Goal: Transaction & Acquisition: Subscribe to service/newsletter

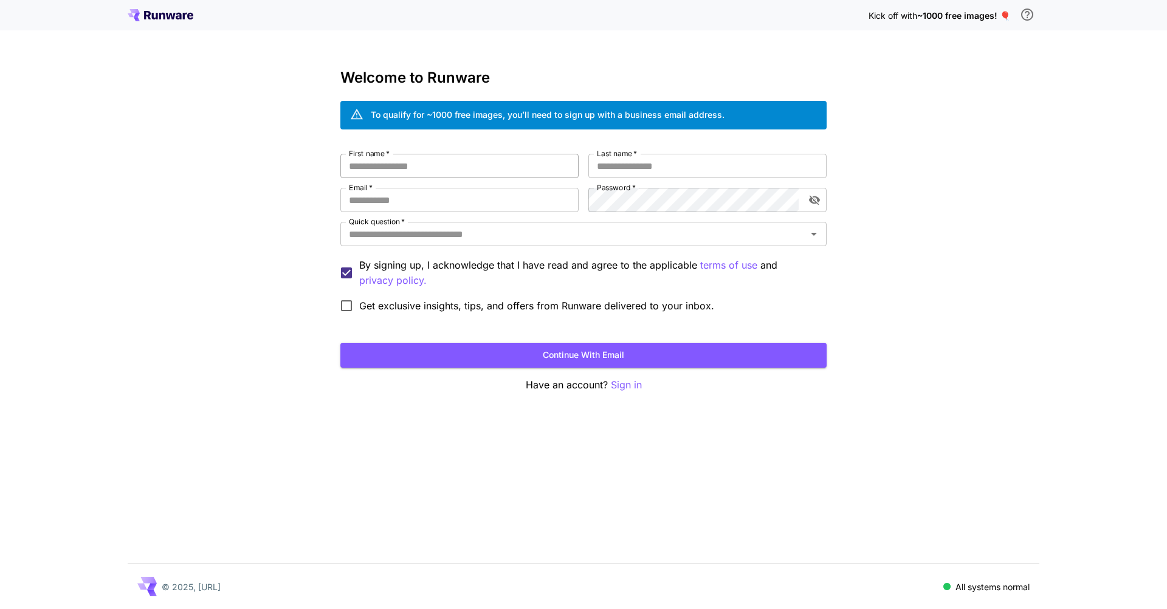
click at [451, 173] on input "First name   *" at bounding box center [459, 166] width 238 height 24
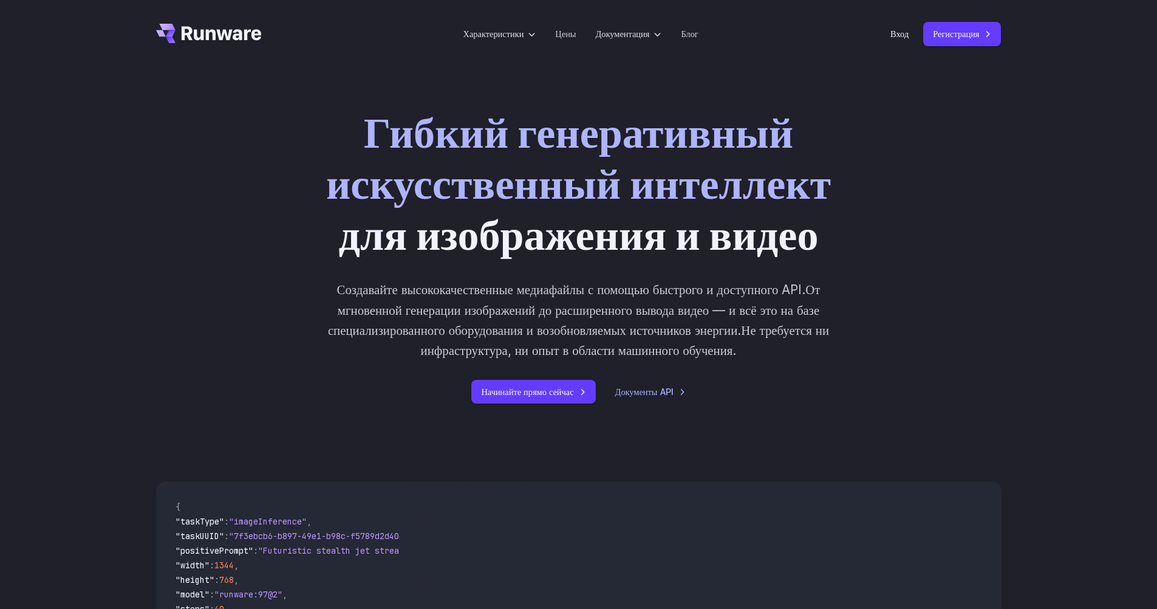
click at [1032, 114] on div "Гибкий генеративный искусственный интеллект для изображения и видео Создавайте …" at bounding box center [578, 255] width 1157 height 374
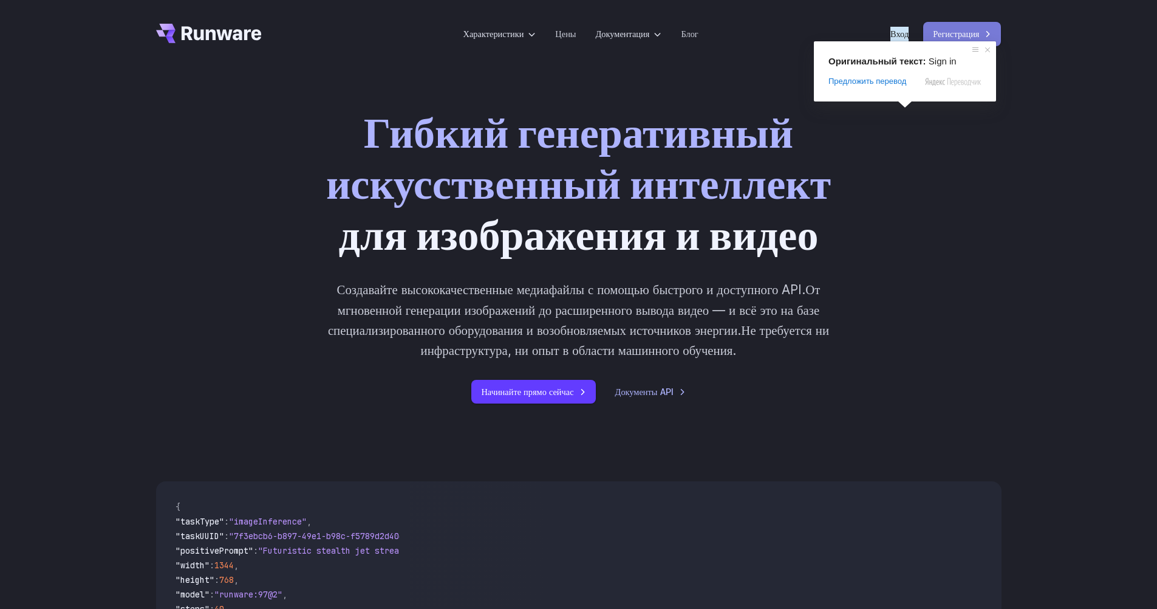
click at [974, 35] on ya-tr-span "Регистрация" at bounding box center [956, 34] width 46 height 14
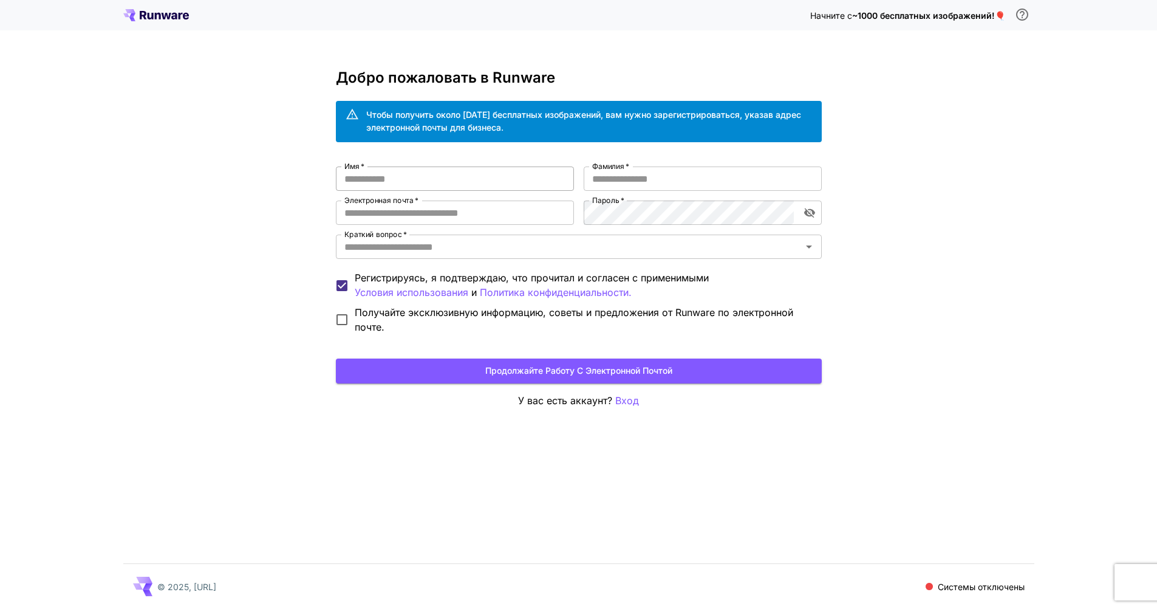
click at [439, 176] on input "Имя   *" at bounding box center [455, 178] width 238 height 24
type input "***"
click at [432, 192] on div "Имя   * *** Имя   * Фамилия   * Фамилия   * Электронная почта   * Электронная п…" at bounding box center [579, 250] width 486 height 168
click at [443, 174] on input "***" at bounding box center [455, 178] width 238 height 24
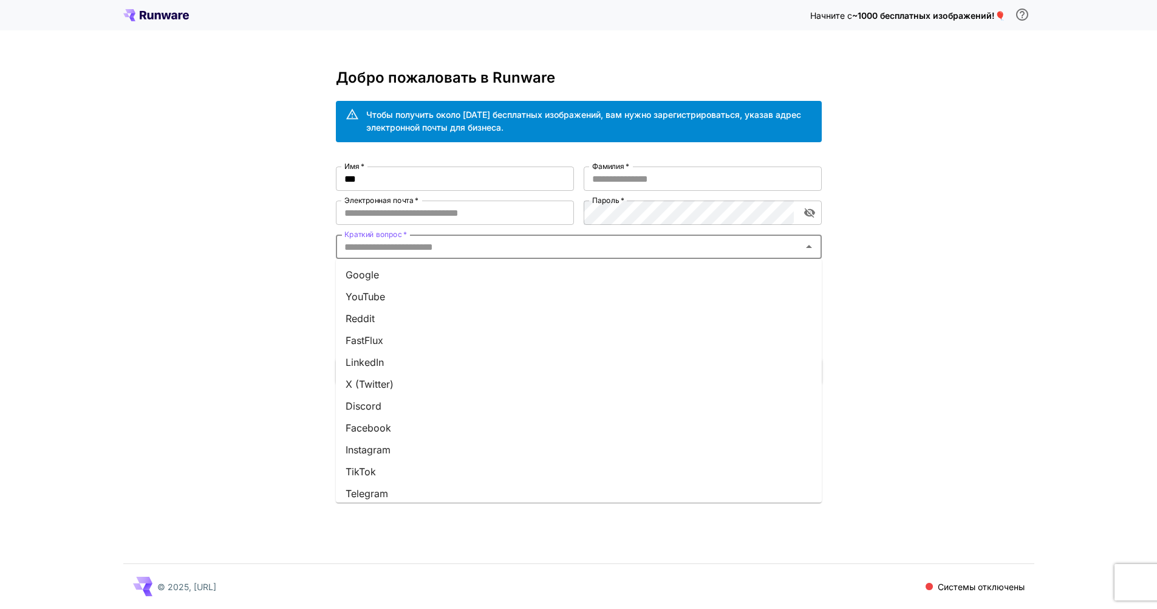
click at [450, 247] on input "Краткий вопрос   *" at bounding box center [569, 246] width 459 height 17
click at [407, 275] on li "Google" at bounding box center [579, 275] width 486 height 22
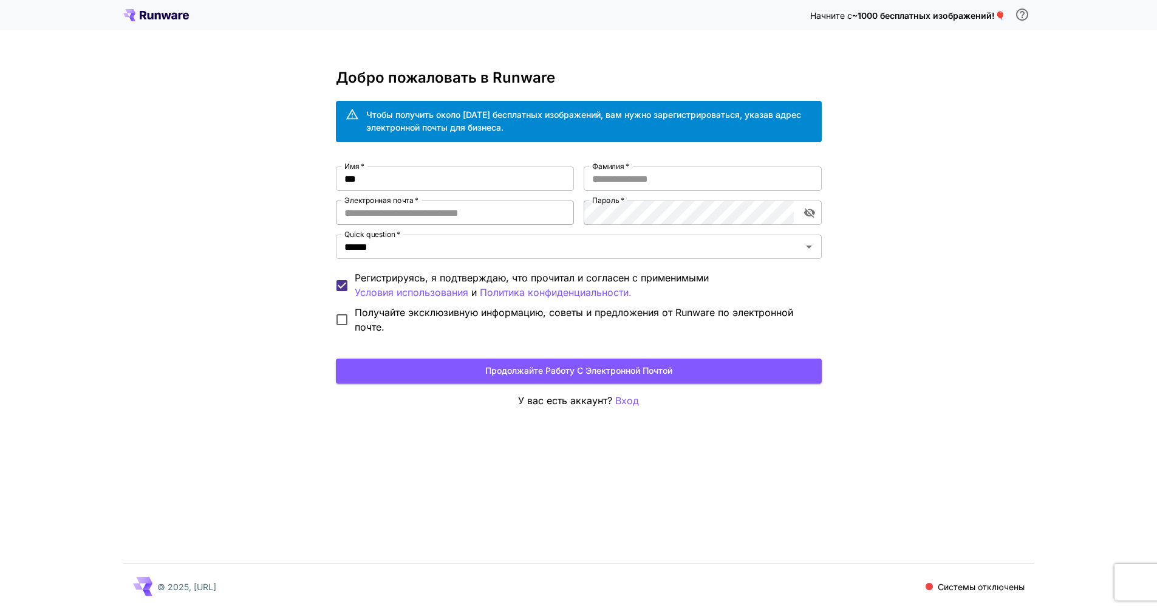
click at [417, 218] on input "Электронная почта   *" at bounding box center [455, 213] width 238 height 24
type input "**********"
click at [635, 169] on input "Фамилия   *" at bounding box center [703, 178] width 238 height 24
click at [396, 180] on input "***" at bounding box center [455, 178] width 238 height 24
type input "*"
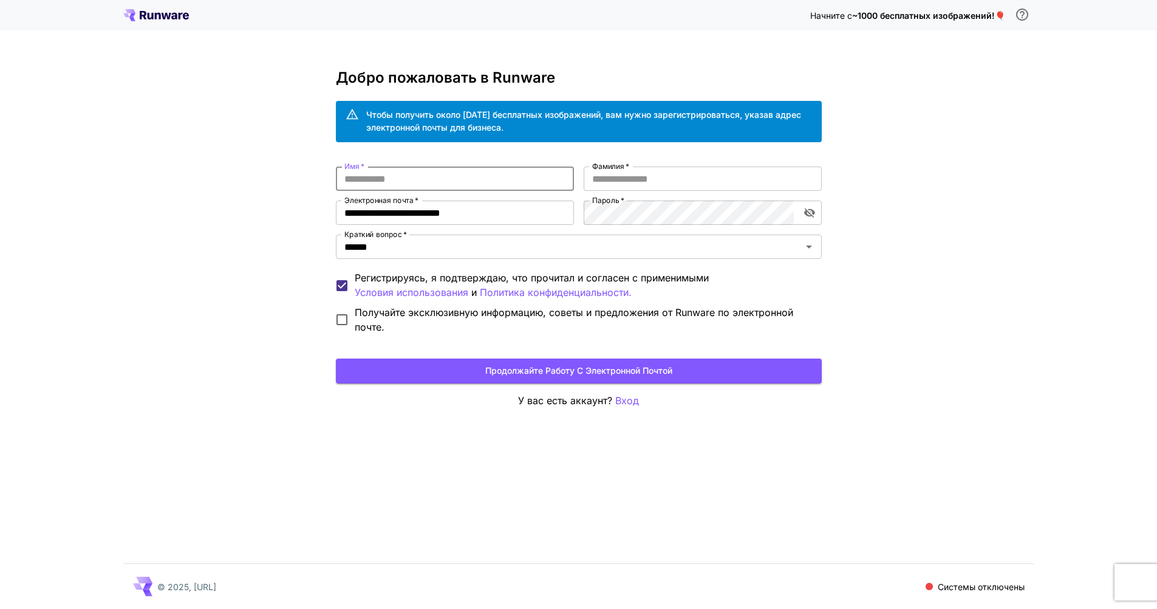
type input "*"
type input "*****"
drag, startPoint x: 639, startPoint y: 157, endPoint x: 640, endPoint y: 178, distance: 20.7
click at [639, 160] on div "**********" at bounding box center [579, 238] width 486 height 339
click at [640, 178] on input "Фамилия   *" at bounding box center [703, 178] width 238 height 24
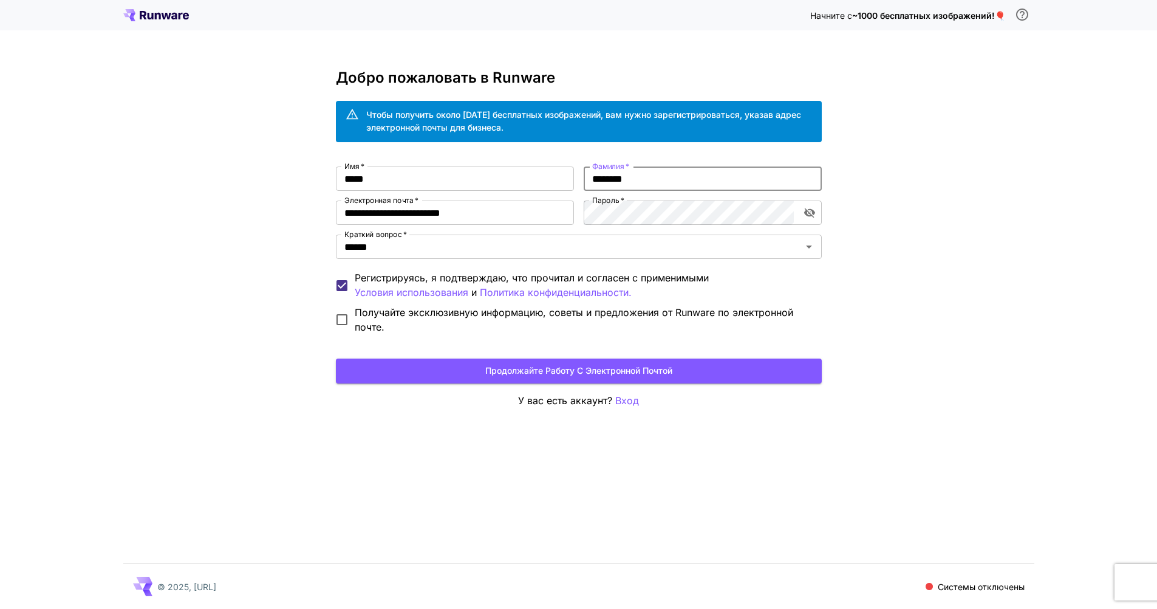
type input "********"
click button "Продолжайте работу с электронной почтой" at bounding box center [579, 370] width 486 height 25
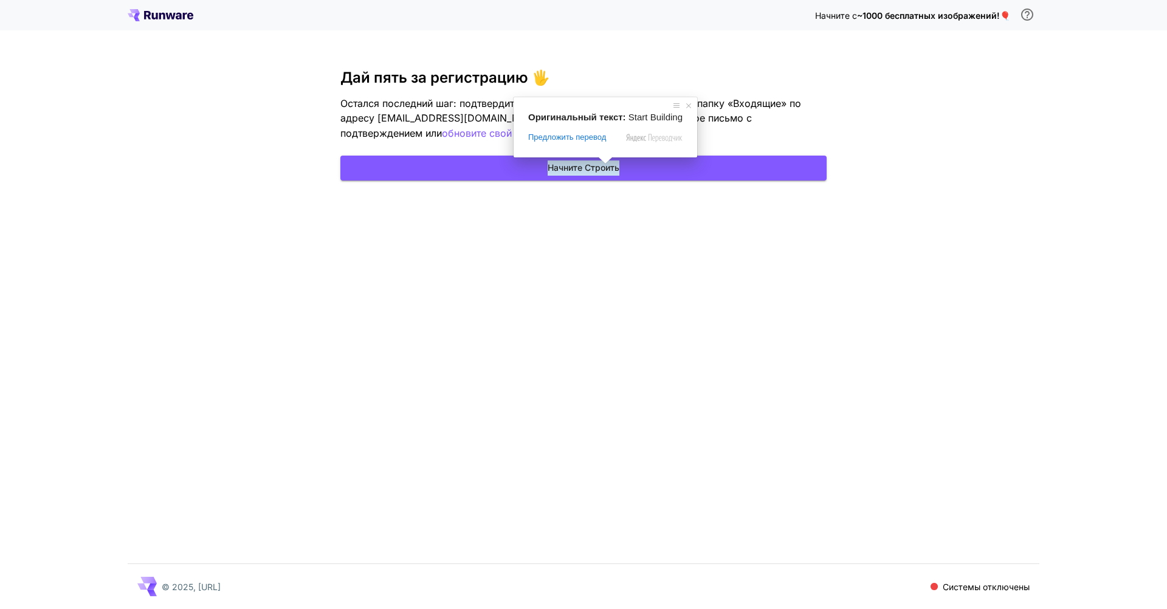
click at [832, 266] on div "Начните с ~1000 бесплатных изображений! 🎈 Дай пять за регистрацию 🖐️ Остался по…" at bounding box center [583, 304] width 1167 height 609
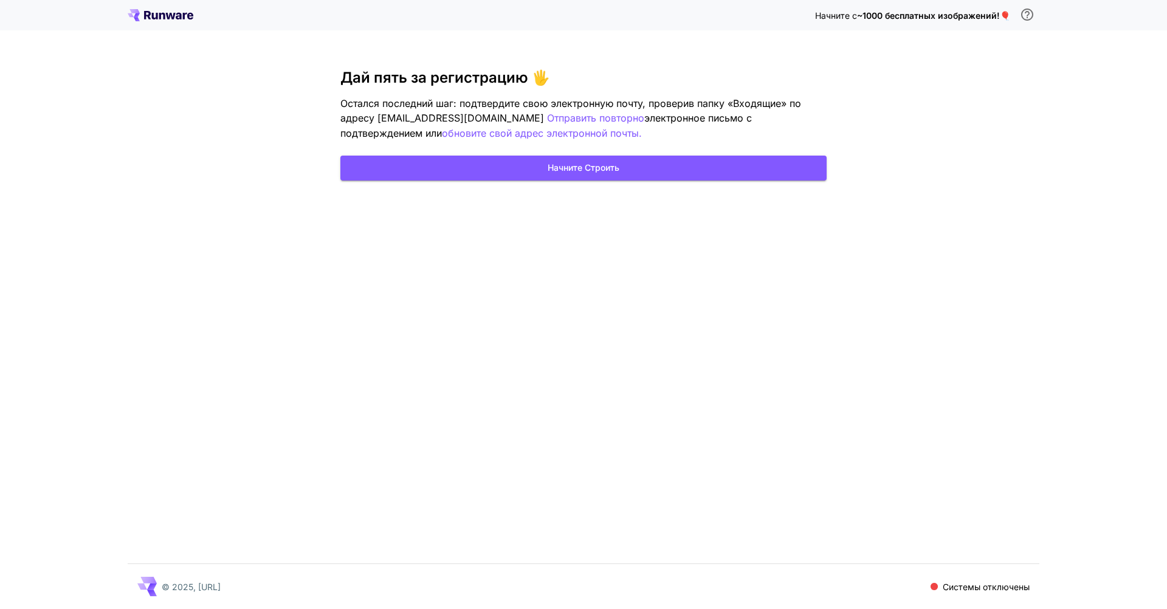
click at [911, 229] on div "Начните с ~1000 бесплатных изображений! 🎈 Дай пять за регистрацию 🖐️ Остался по…" at bounding box center [583, 304] width 1167 height 609
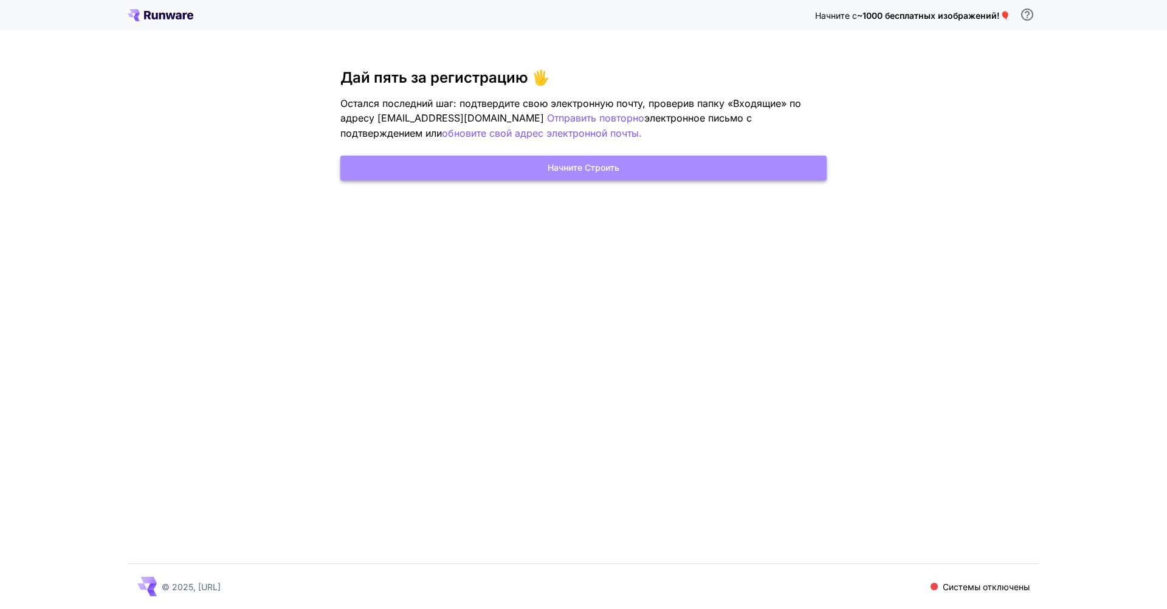
click at [696, 164] on button "Начните Строить" at bounding box center [583, 168] width 486 height 25
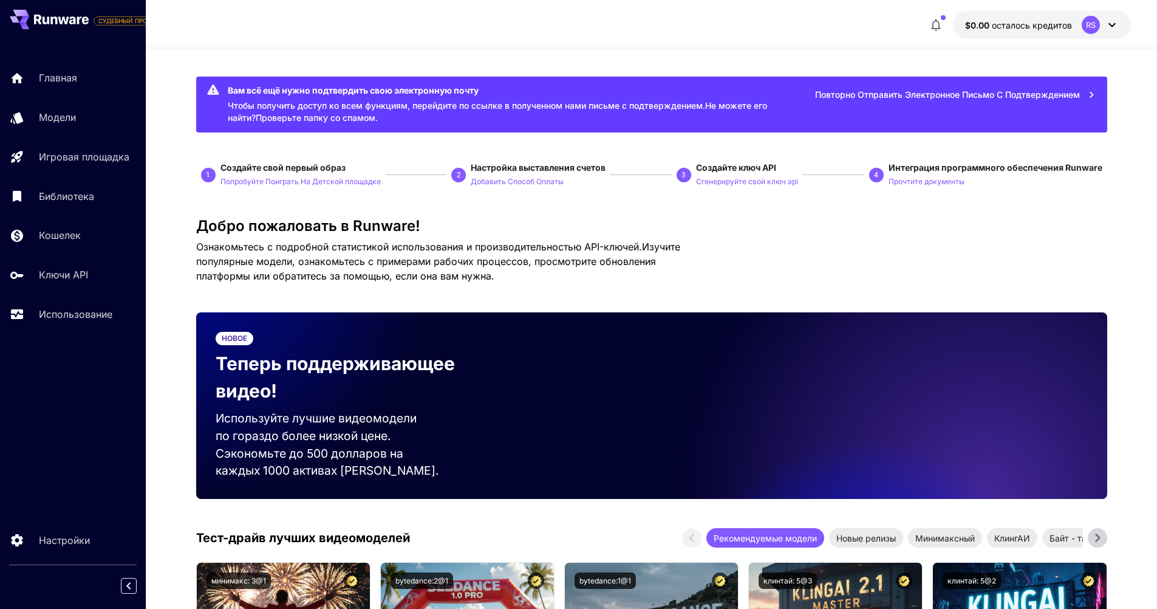
click at [1108, 21] on icon at bounding box center [1112, 25] width 15 height 15
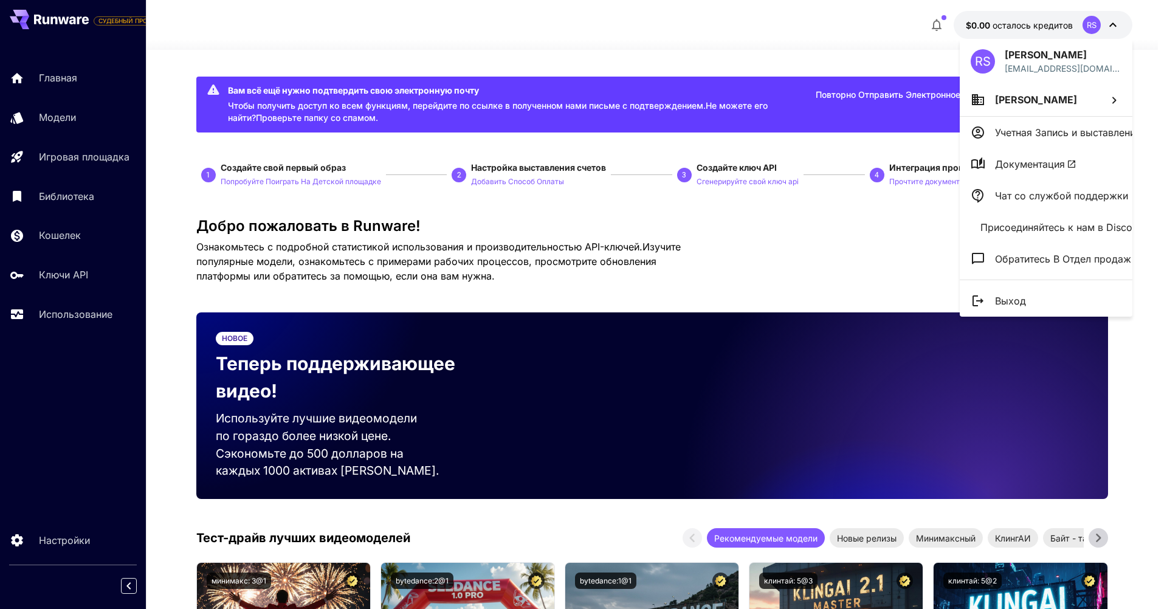
click at [1112, 21] on div at bounding box center [583, 304] width 1167 height 609
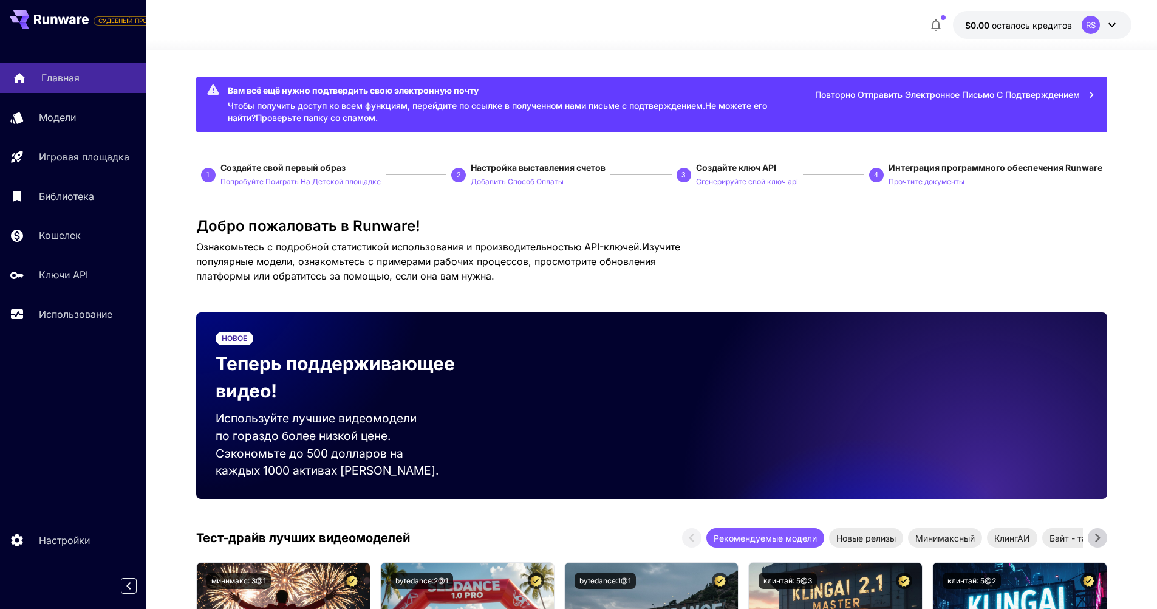
click at [88, 68] on link "Главная" at bounding box center [73, 78] width 146 height 30
click at [67, 123] on ya-tr-span "Модели" at bounding box center [59, 117] width 37 height 12
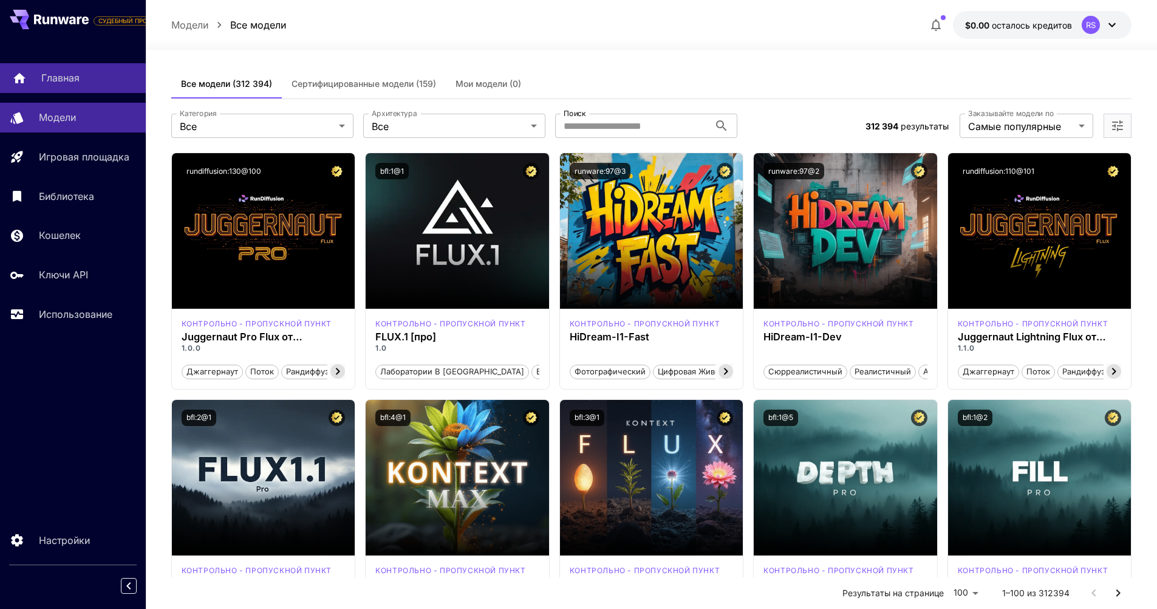
click at [90, 90] on link "Главная" at bounding box center [73, 78] width 146 height 30
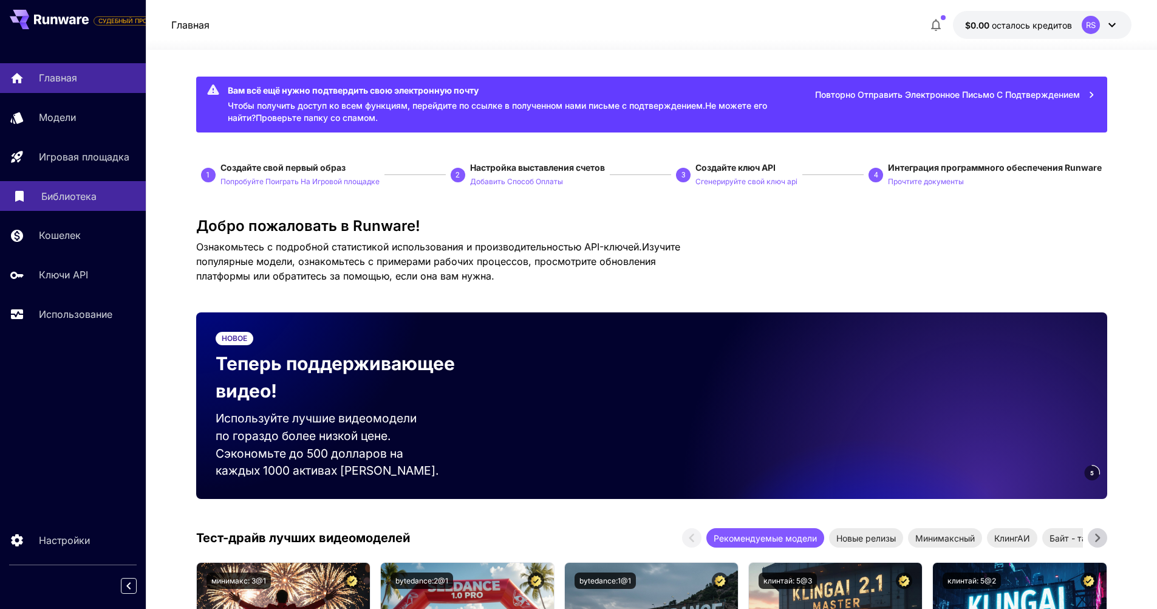
click at [92, 204] on link "Библиотека" at bounding box center [73, 196] width 146 height 30
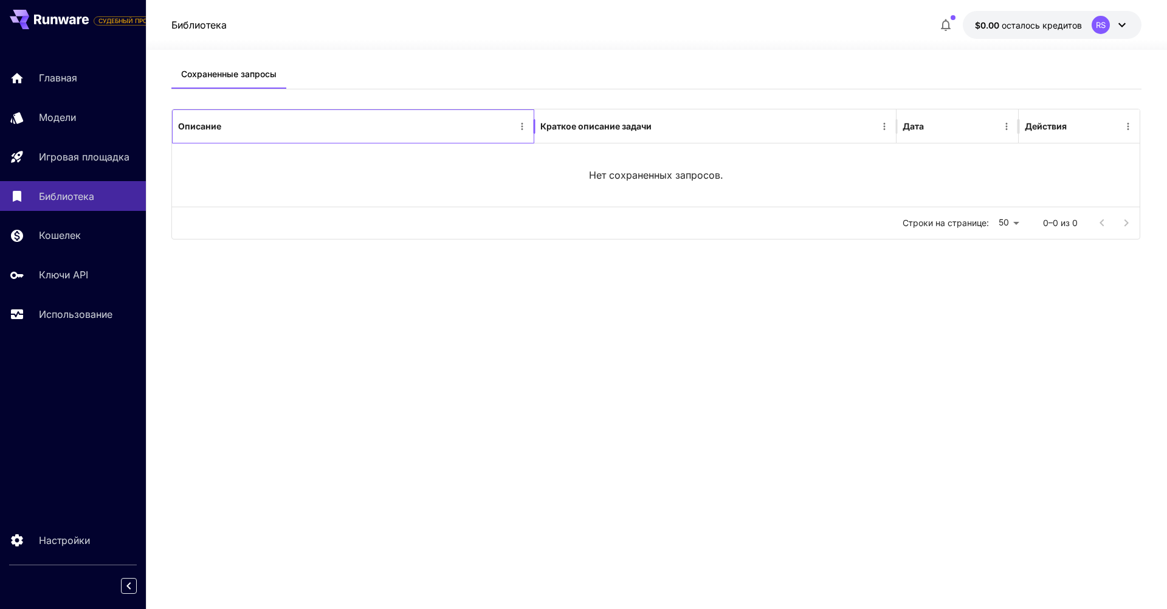
click at [301, 120] on div "Описание" at bounding box center [345, 125] width 335 height 33
click at [331, 199] on div "Нет сохраненных запросов." at bounding box center [655, 174] width 967 height 63
click at [84, 314] on ya-tr-span "Использование" at bounding box center [78, 314] width 74 height 12
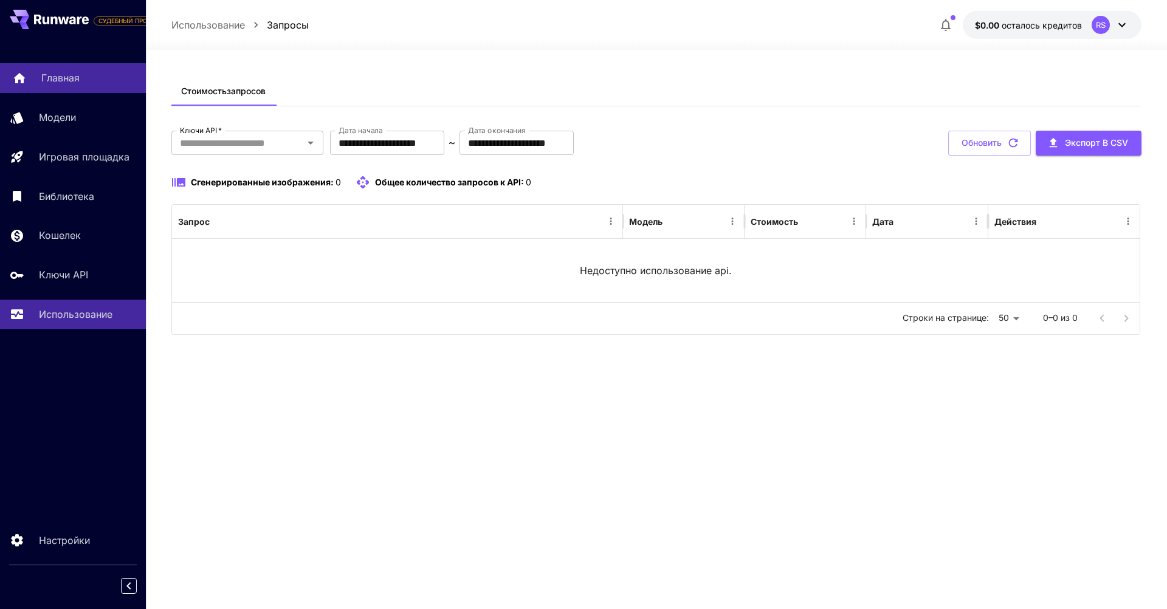
click at [99, 74] on div "Главная" at bounding box center [88, 77] width 95 height 15
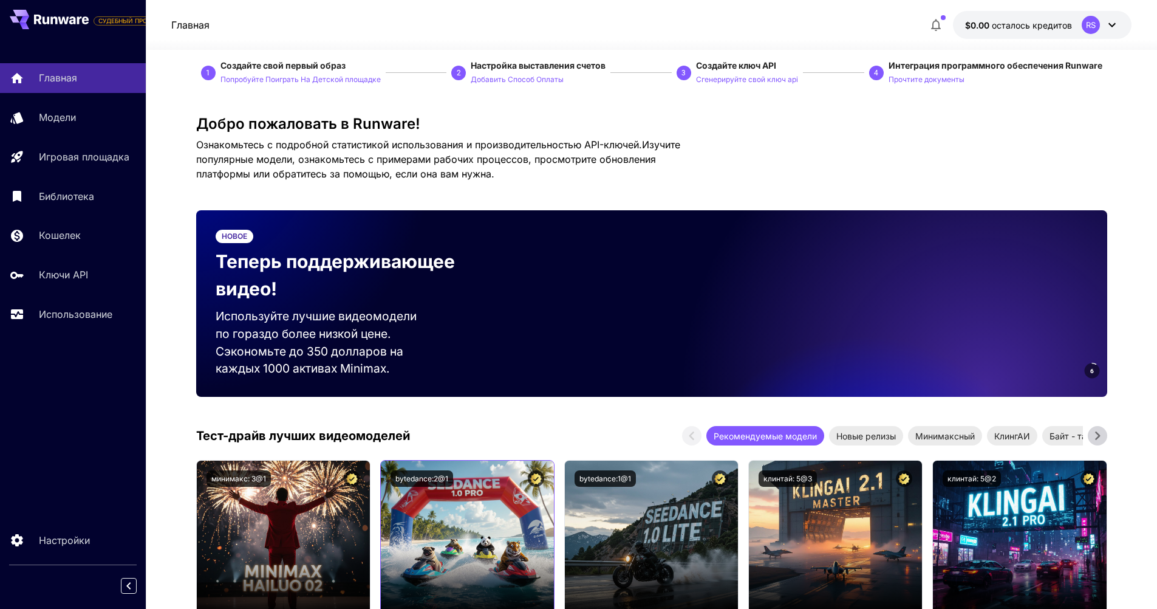
scroll to position [365, 0]
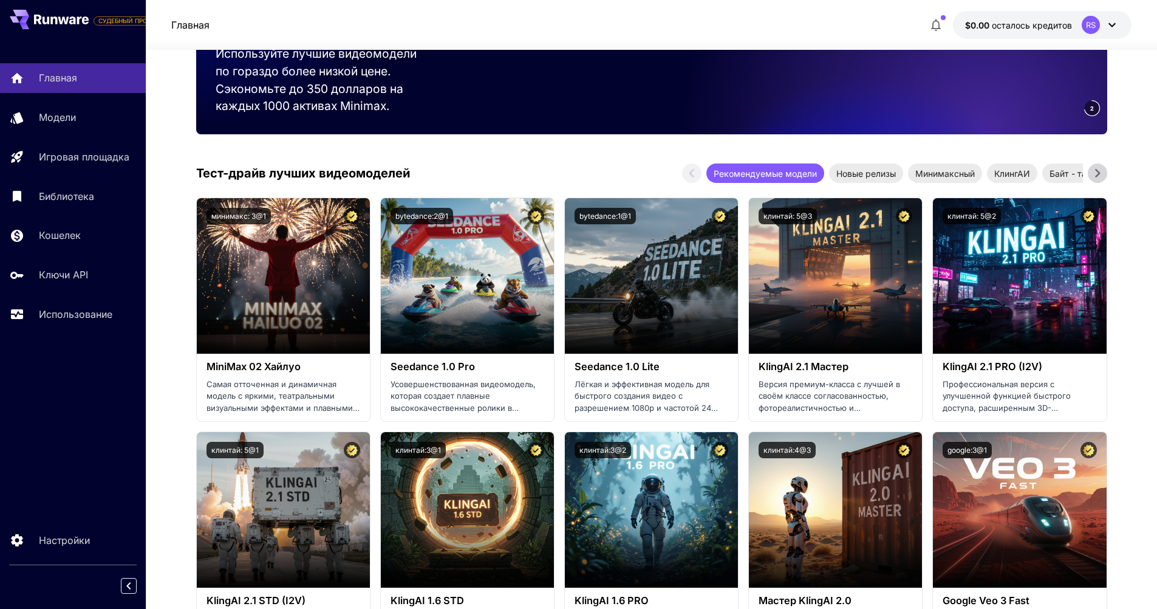
click at [1094, 170] on icon at bounding box center [1098, 173] width 18 height 18
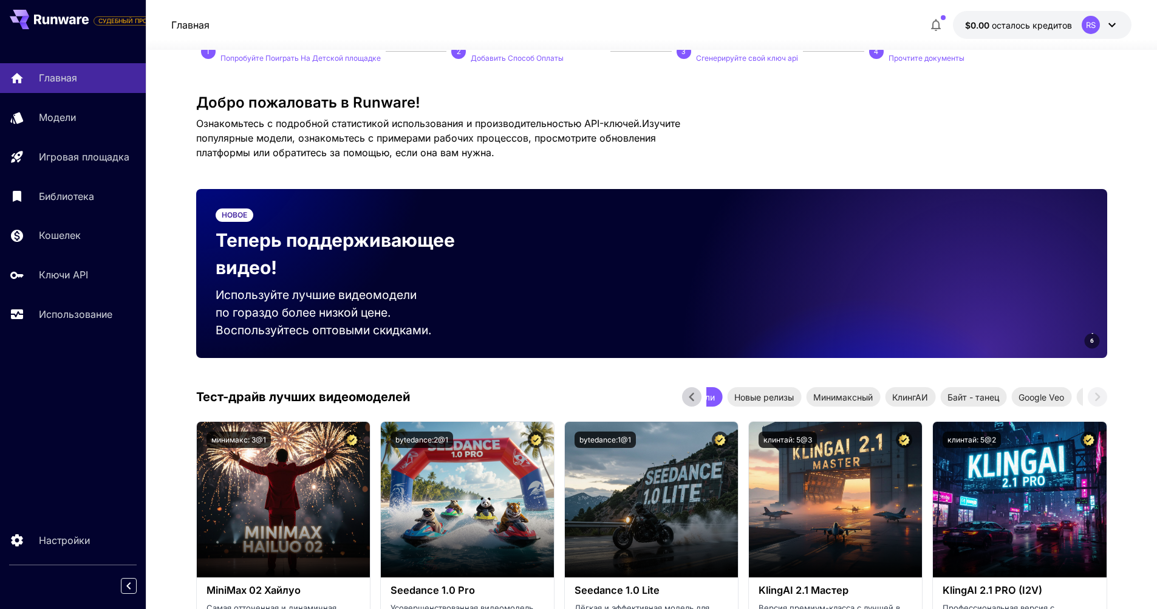
scroll to position [122, 0]
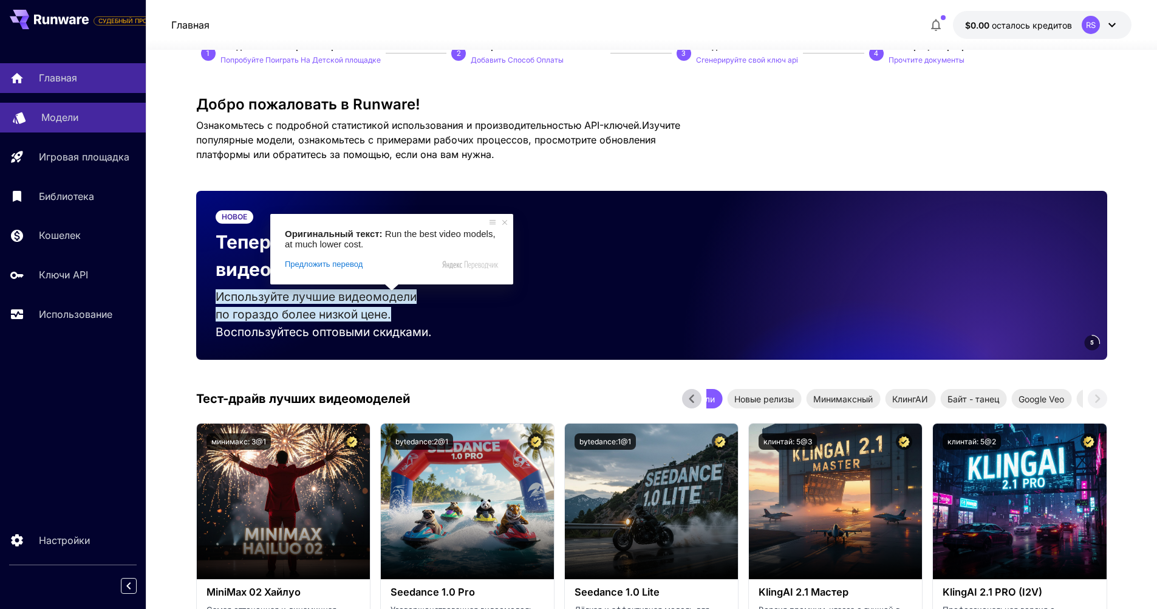
click at [70, 124] on p "Модели" at bounding box center [59, 117] width 37 height 15
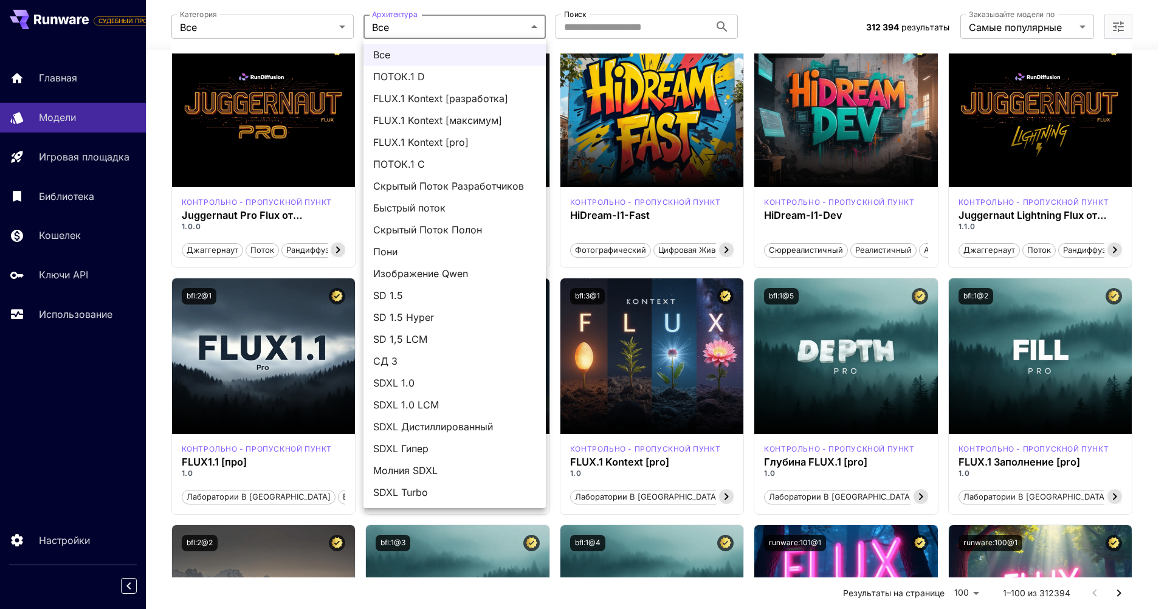
click at [286, 24] on div at bounding box center [583, 304] width 1167 height 609
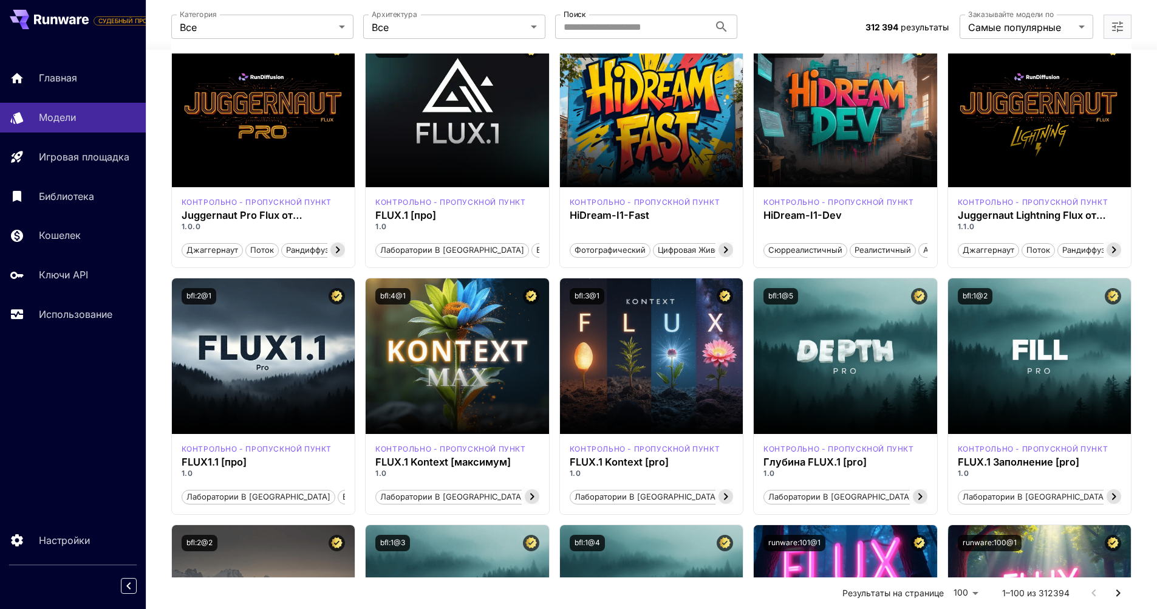
click at [270, 29] on div "Все ПОТОК.1 D FLUX.1 Kontext [разработка] FLUX.1 Kontext [максимум] FLUX.1 Kont…" at bounding box center [578, 304] width 1157 height 609
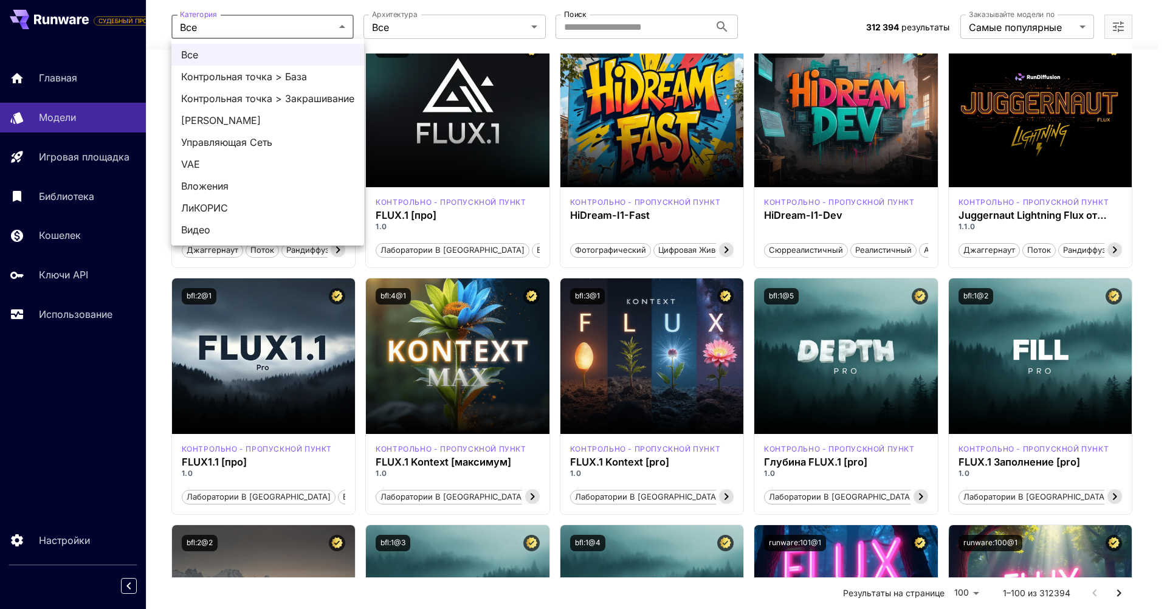
click at [577, 22] on div at bounding box center [583, 304] width 1167 height 609
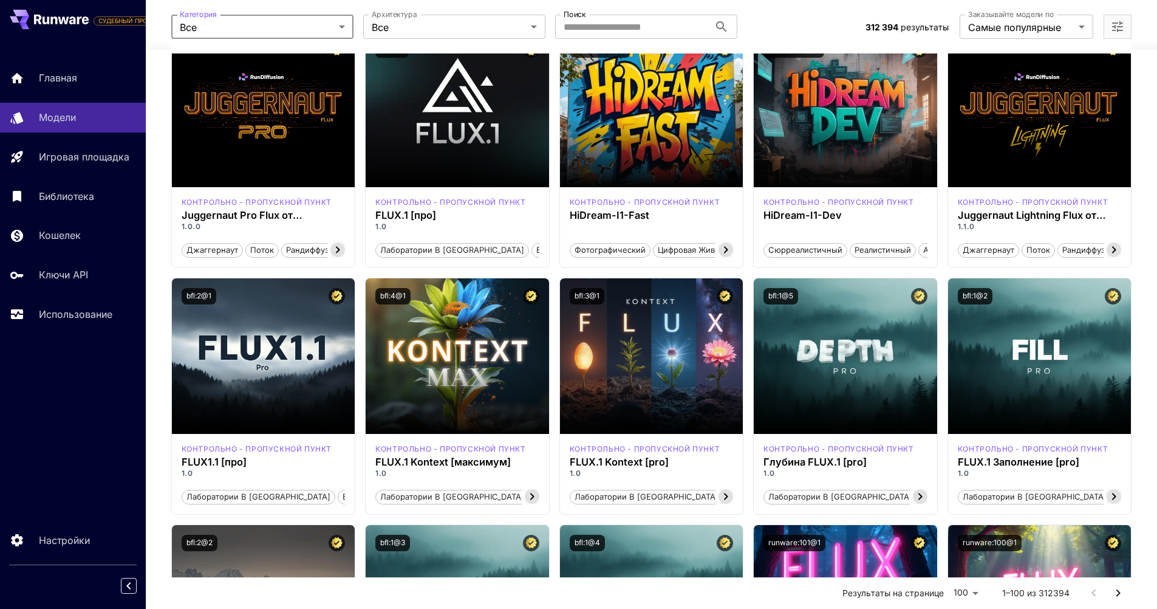
click at [616, 31] on div "Все Контрольная точка > База Контрольная точка > Закрашивание ЛоРА Управляющая …" at bounding box center [578, 304] width 1157 height 609
click at [629, 26] on input "Поиск" at bounding box center [632, 27] width 154 height 24
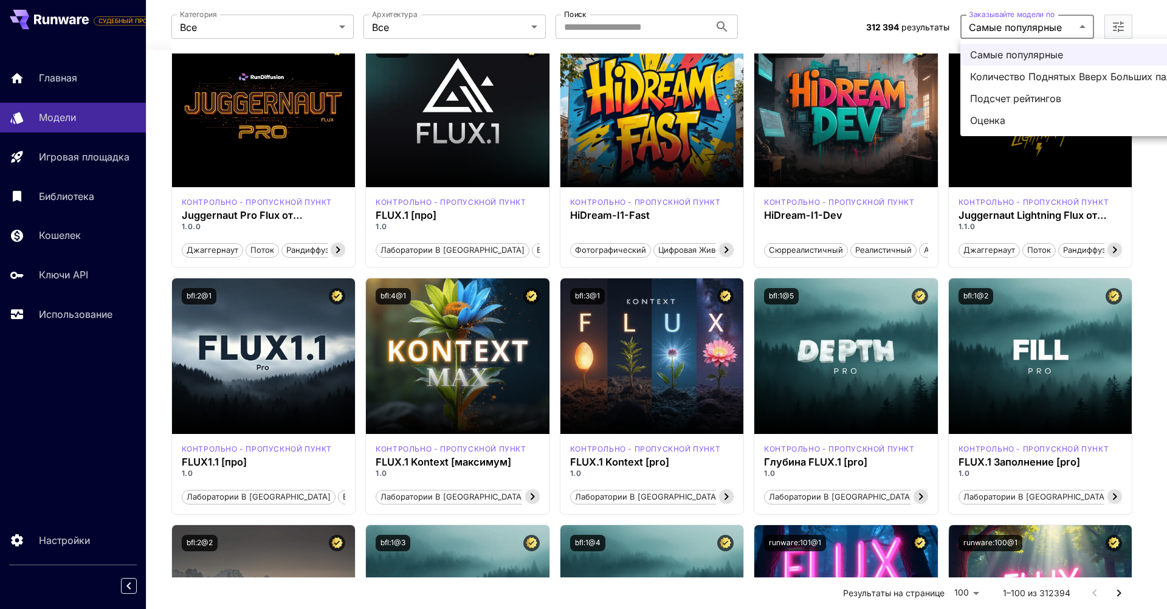
click at [1017, 19] on div at bounding box center [583, 304] width 1167 height 609
